Goal: Task Accomplishment & Management: Manage account settings

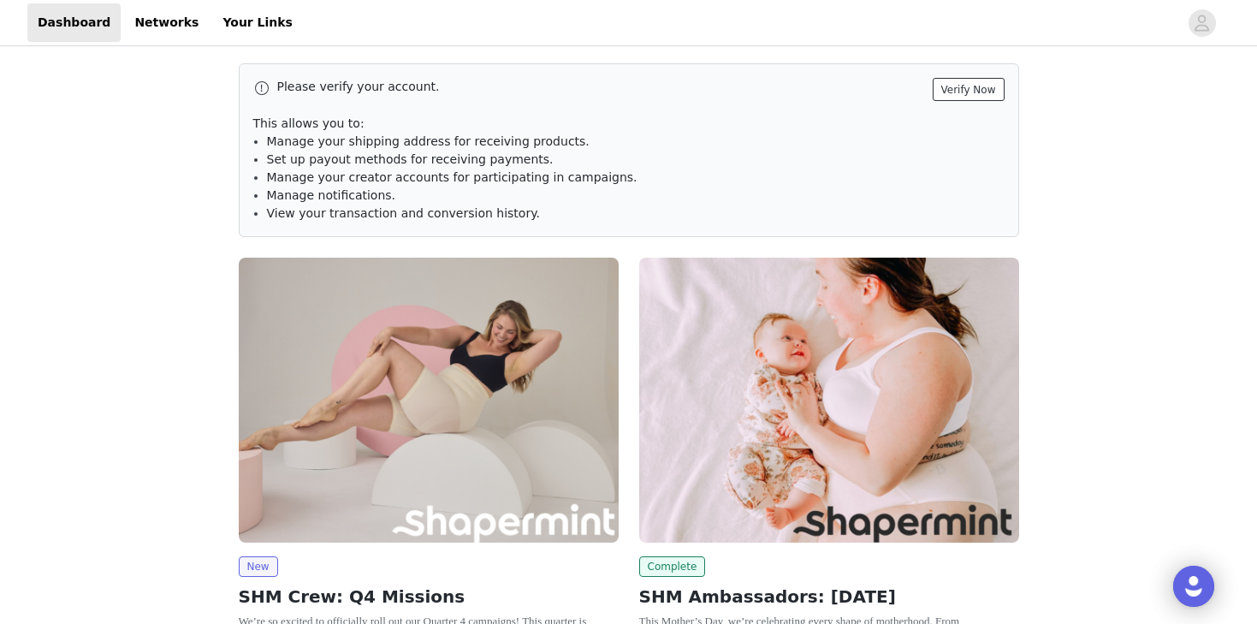
click at [968, 92] on button "Verify Now" at bounding box center [968, 89] width 72 height 23
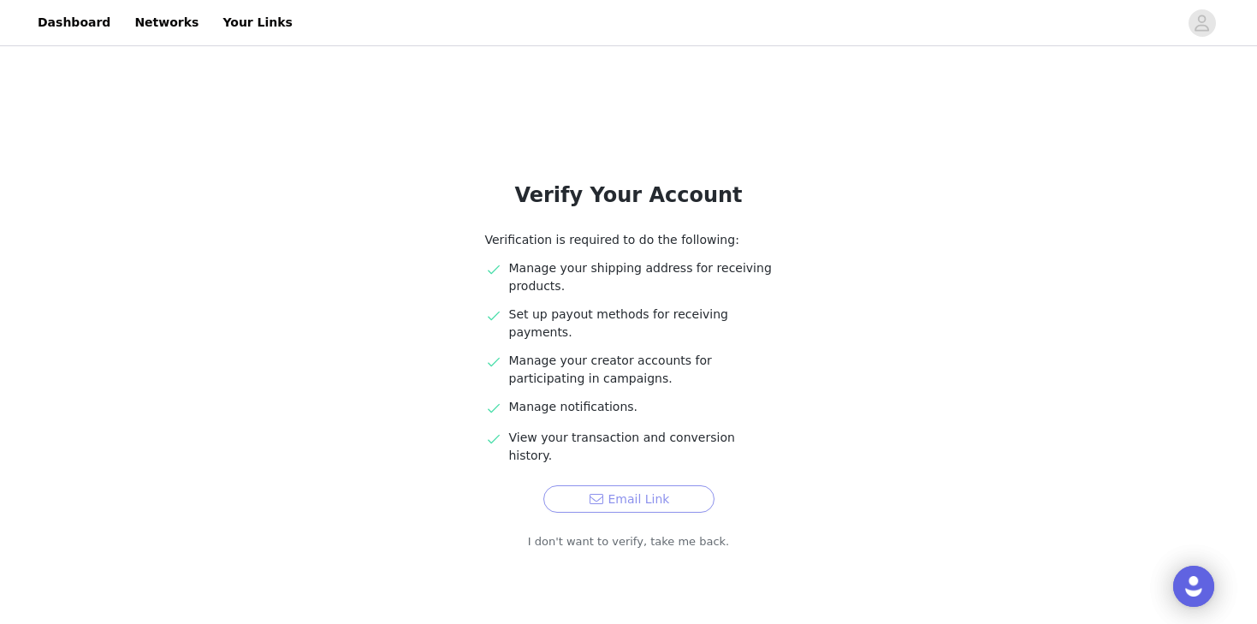
click at [659, 485] on button "Email Link" at bounding box center [628, 498] width 171 height 27
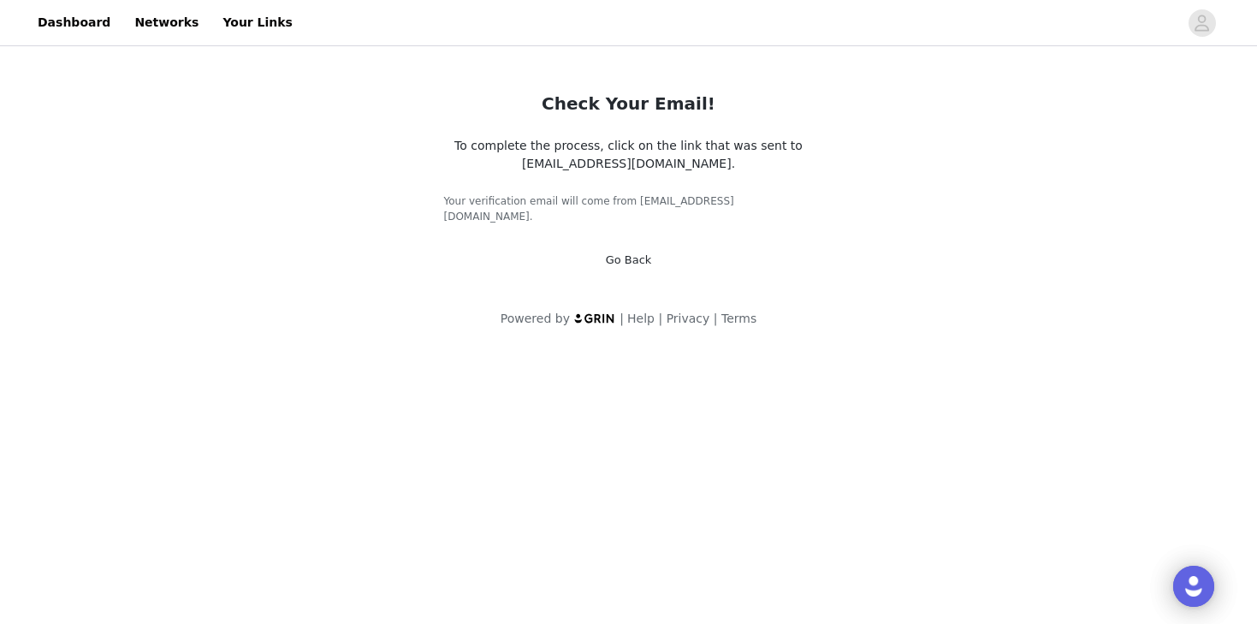
click at [630, 253] on link "Go Back" at bounding box center [629, 259] width 46 height 13
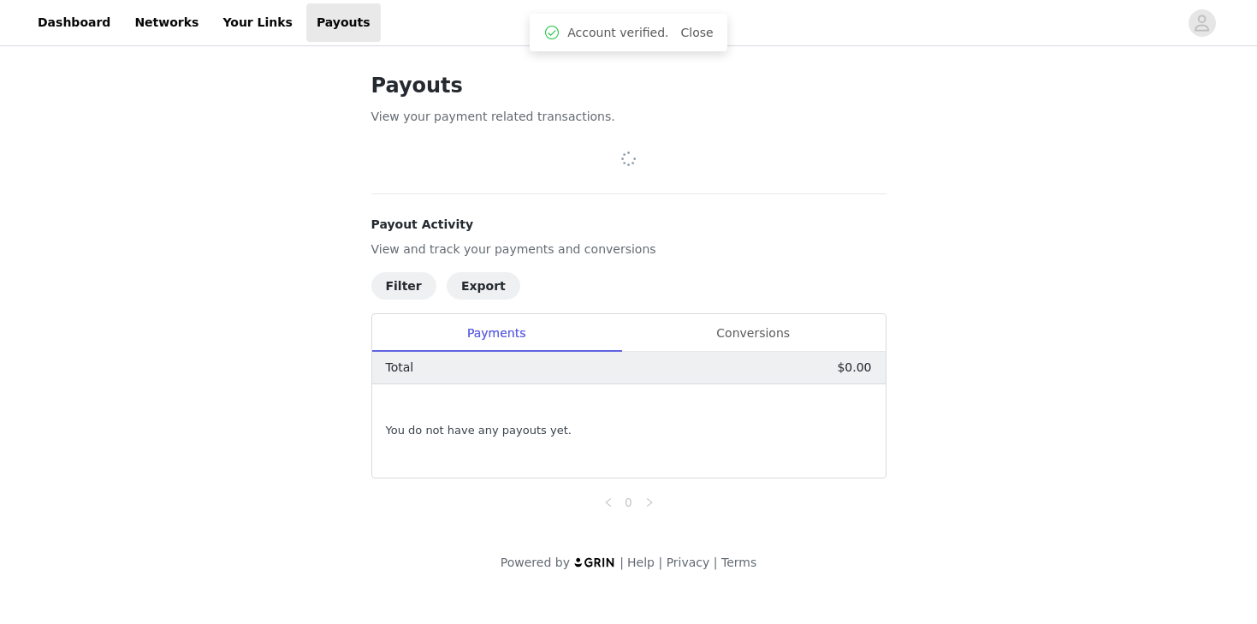
scroll to position [15, 0]
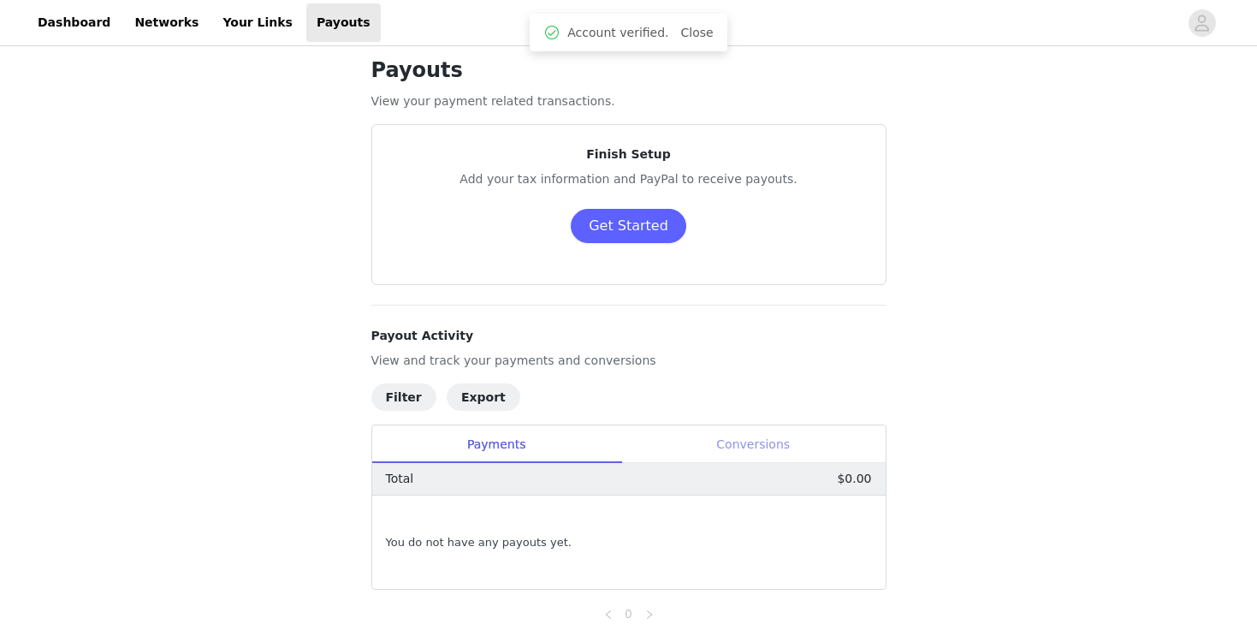
click at [781, 440] on div "Conversions" at bounding box center [753, 444] width 264 height 38
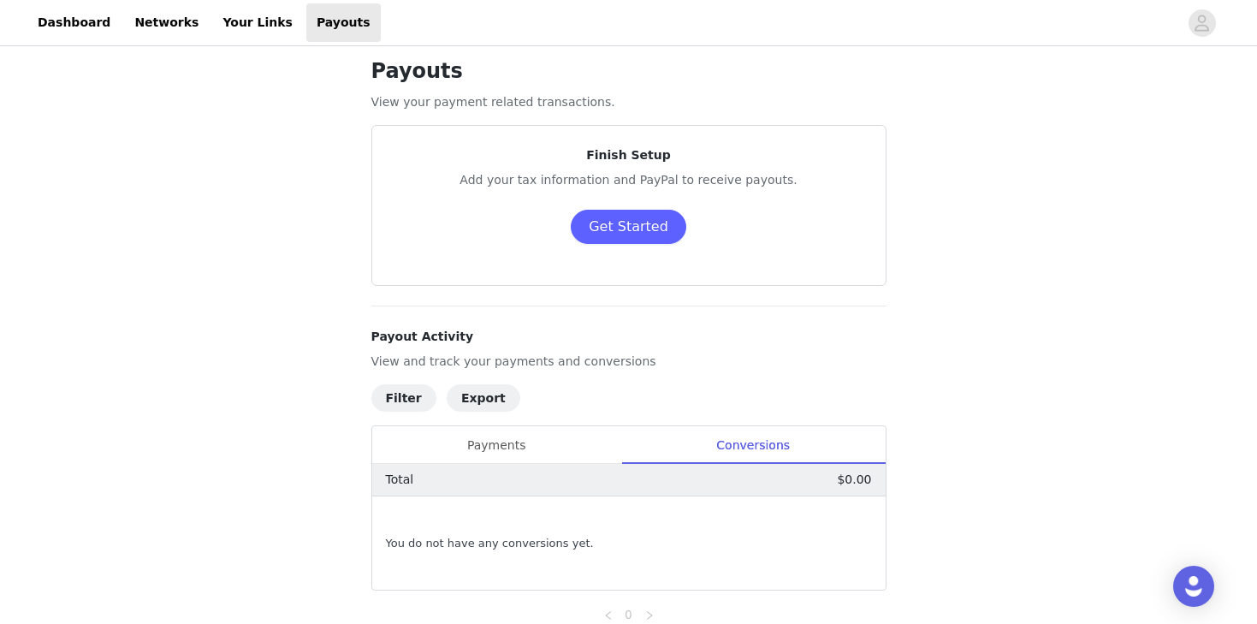
scroll to position [0, 0]
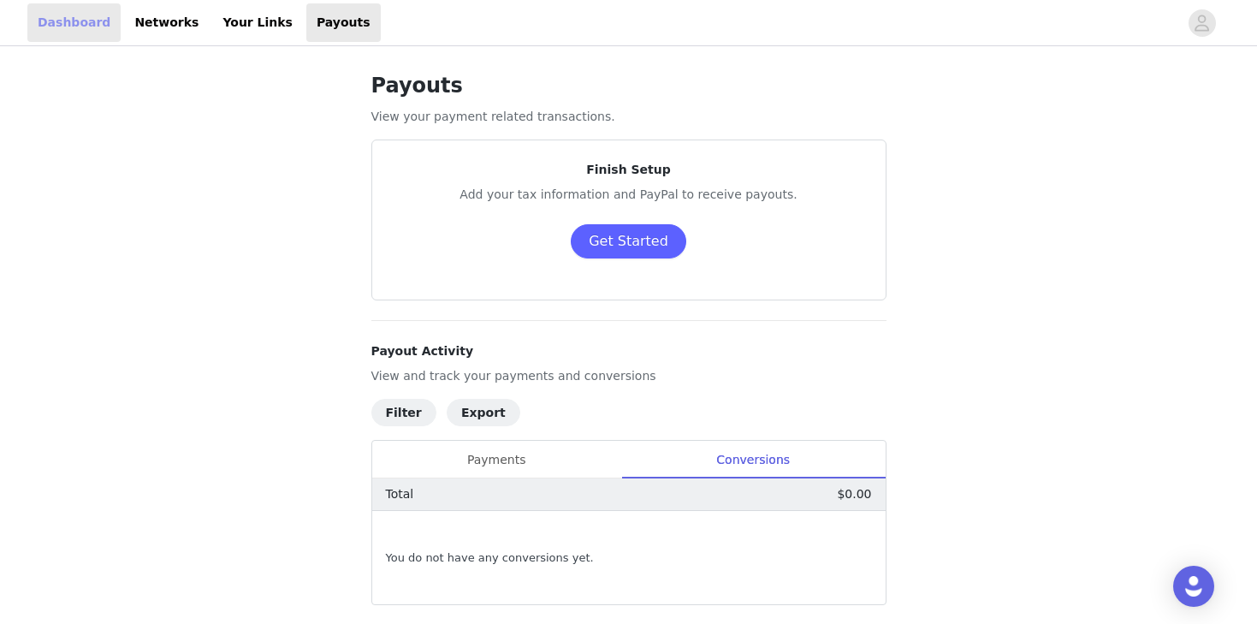
click at [54, 28] on link "Dashboard" at bounding box center [73, 22] width 93 height 38
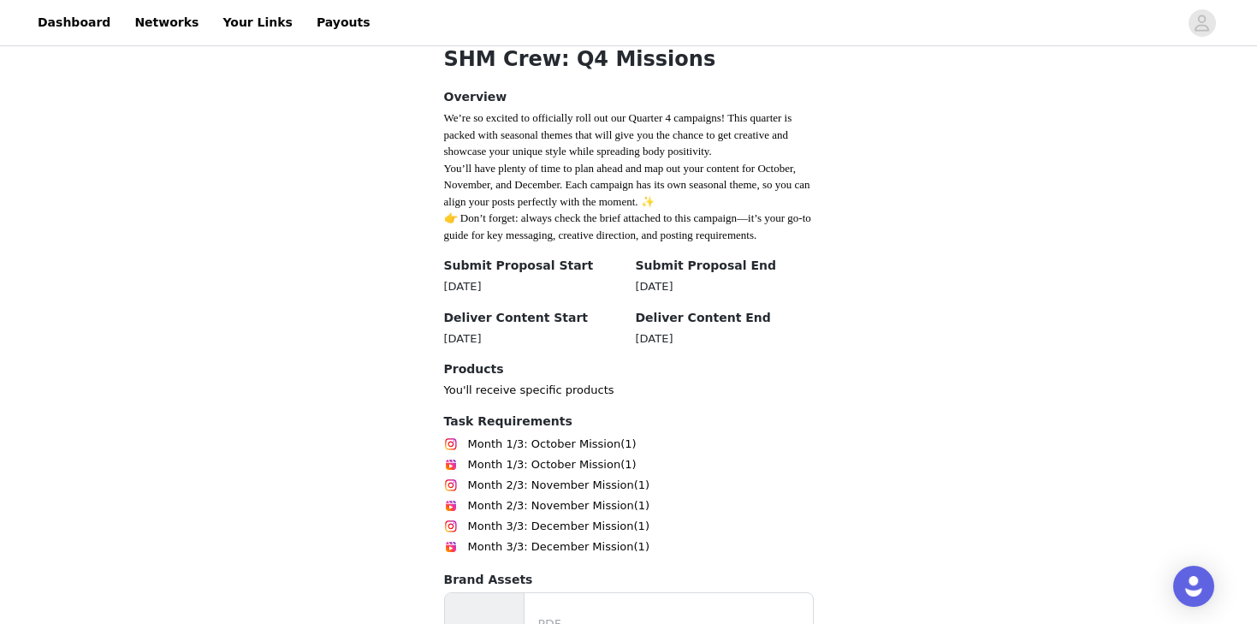
scroll to position [701, 0]
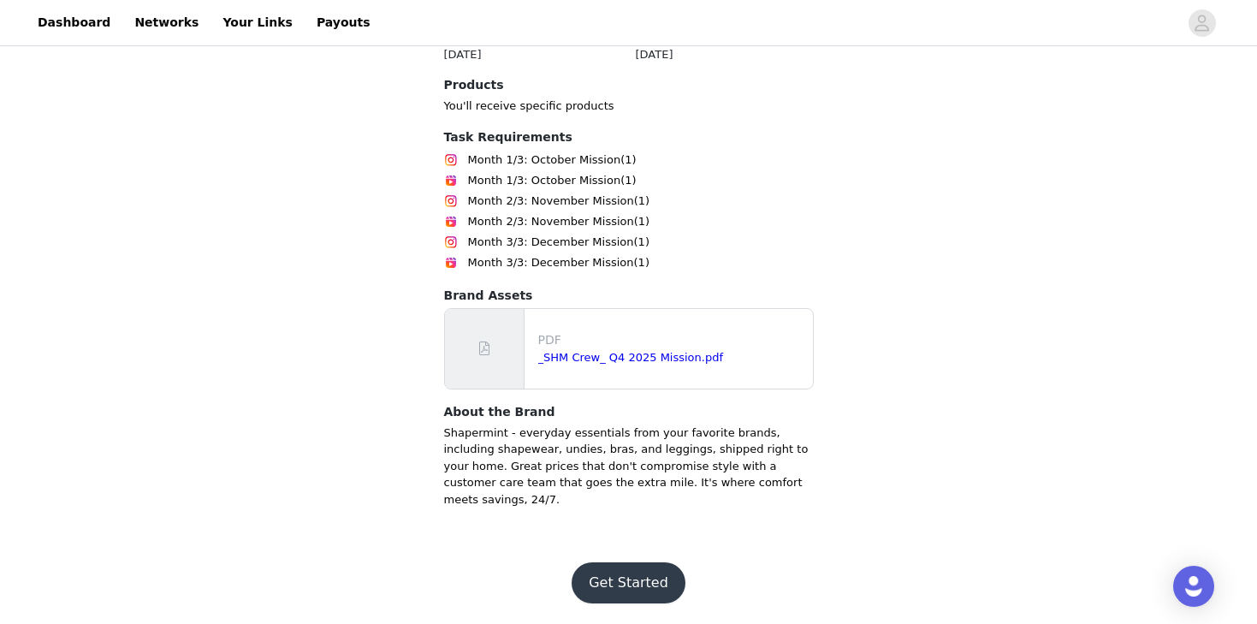
click at [655, 571] on button "Get Started" at bounding box center [628, 582] width 114 height 41
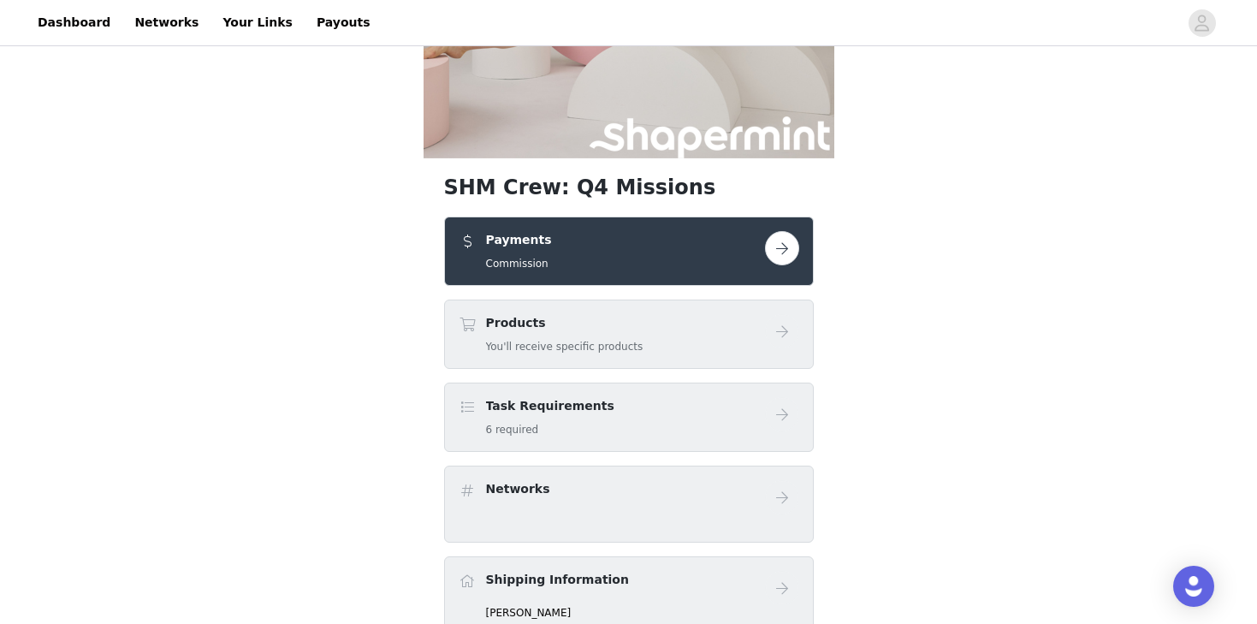
scroll to position [200, 0]
click at [777, 239] on button "button" at bounding box center [782, 247] width 34 height 34
